Goal: Task Accomplishment & Management: Use online tool/utility

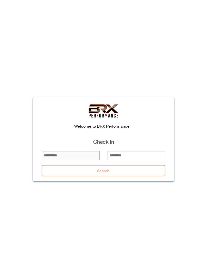
click at [53, 157] on input "email" at bounding box center [71, 155] width 58 height 9
type input "*****"
click at [123, 153] on input "email" at bounding box center [136, 155] width 58 height 9
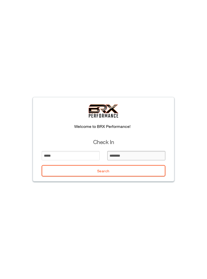
type input "*********"
click at [93, 174] on button "Search" at bounding box center [103, 170] width 123 height 11
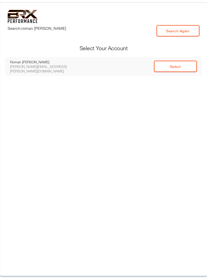
click at [187, 72] on td "Select" at bounding box center [141, 66] width 121 height 19
click at [179, 67] on link "Select" at bounding box center [175, 66] width 43 height 11
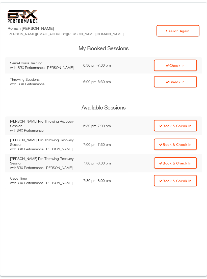
click at [172, 66] on link "Check In" at bounding box center [175, 65] width 43 height 11
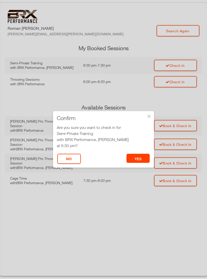
click at [148, 115] on div "×" at bounding box center [148, 116] width 5 height 5
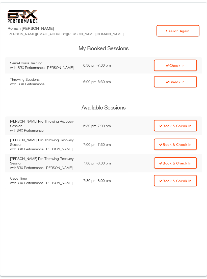
click at [175, 78] on link "Check In" at bounding box center [175, 81] width 43 height 11
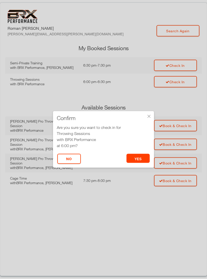
click at [137, 155] on button "yes" at bounding box center [137, 158] width 23 height 9
